Goal: Navigation & Orientation: Find specific page/section

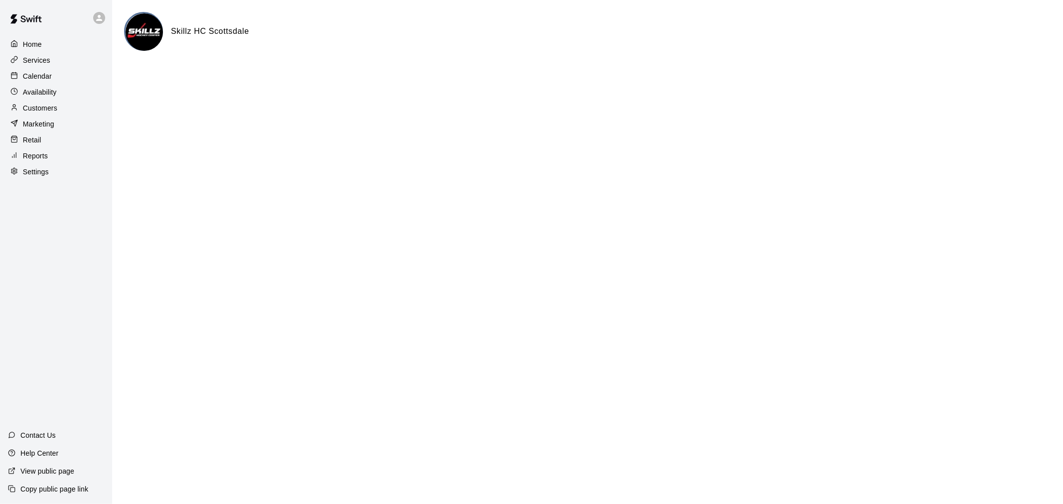
click at [27, 43] on p "Home" at bounding box center [32, 44] width 19 height 10
click at [41, 62] on p "Services" at bounding box center [36, 60] width 27 height 10
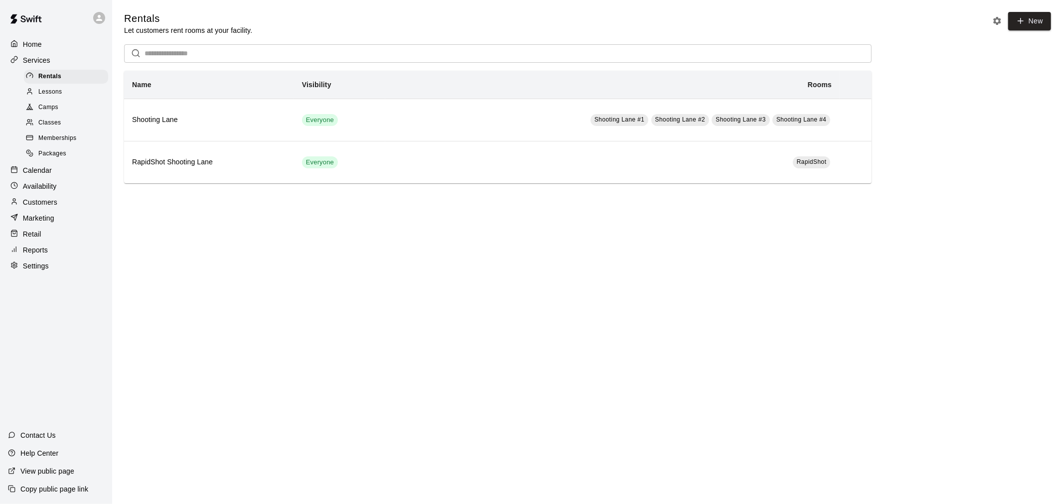
click at [50, 93] on span "Lessons" at bounding box center [50, 92] width 24 height 10
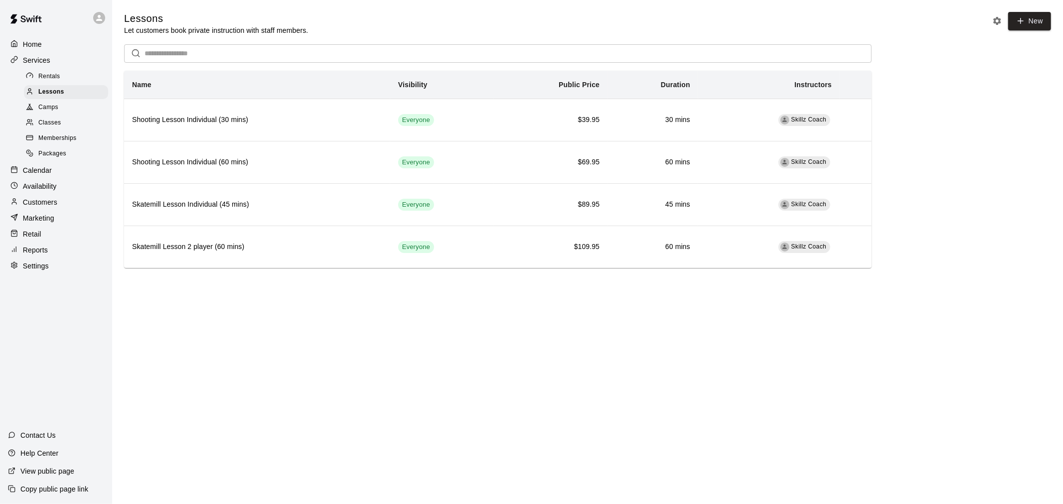
click at [47, 113] on span "Camps" at bounding box center [48, 108] width 20 height 10
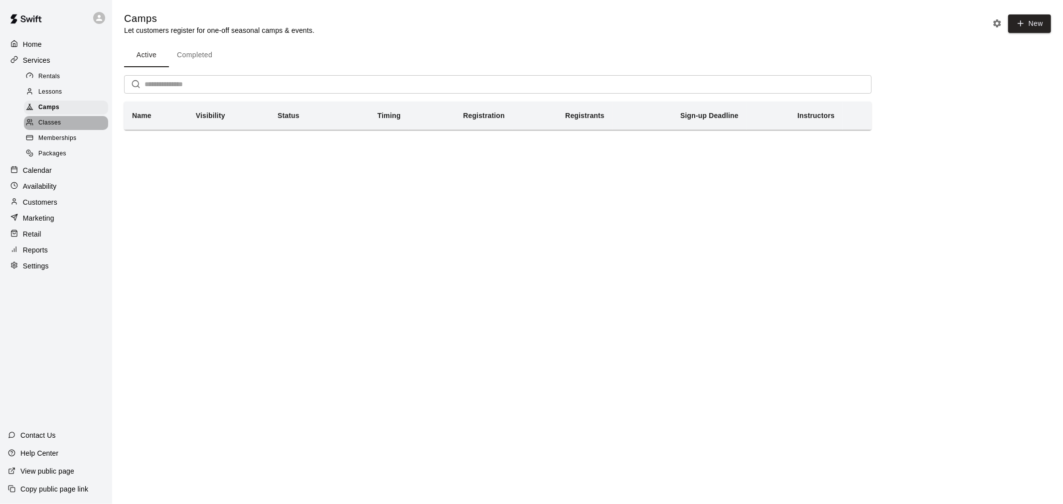
click at [46, 128] on span "Classes" at bounding box center [49, 123] width 22 height 10
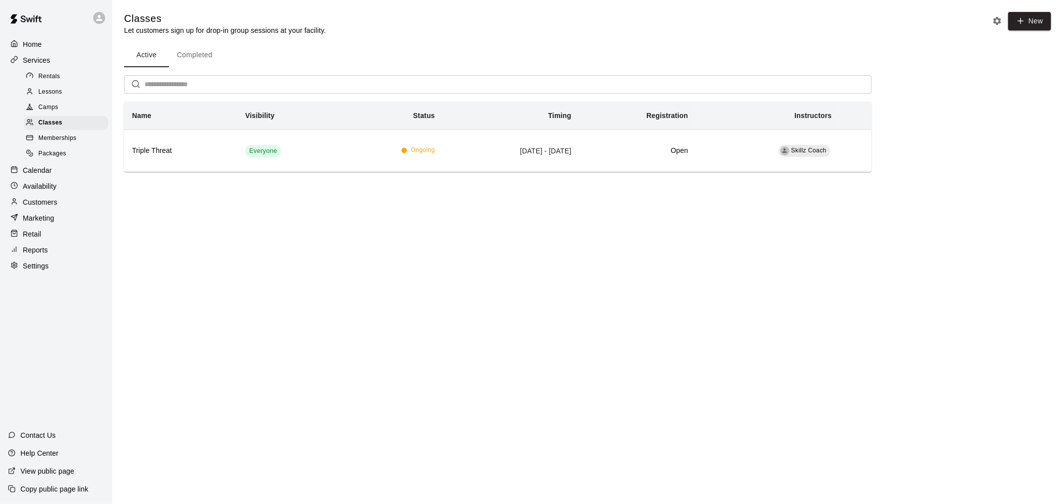
click at [56, 159] on span "Packages" at bounding box center [52, 154] width 28 height 10
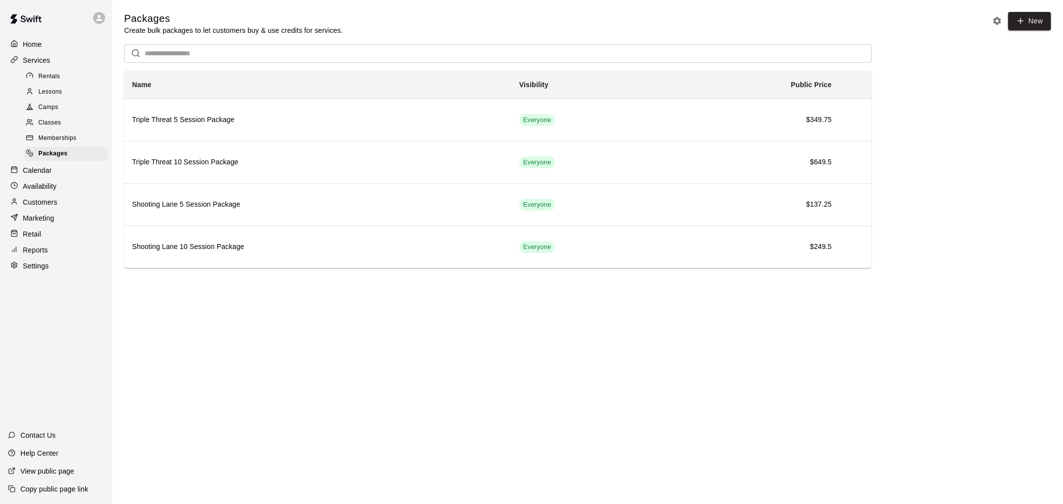
click at [51, 113] on span "Camps" at bounding box center [48, 108] width 20 height 10
